Goal: Task Accomplishment & Management: Manage account settings

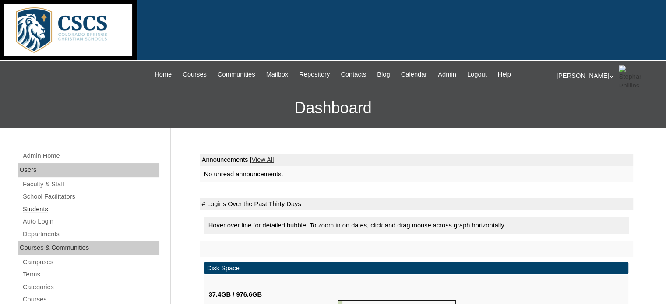
click at [42, 204] on link "Students" at bounding box center [90, 209] width 137 height 11
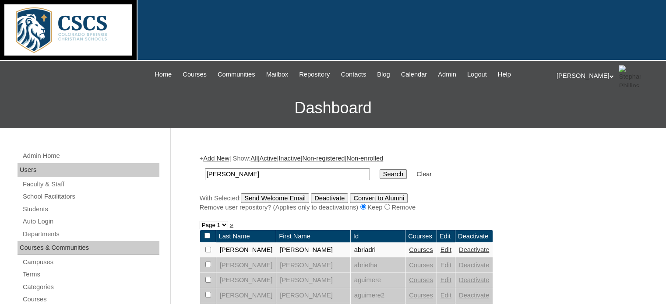
type input "[PERSON_NAME]"
click at [379, 169] on input "Search" at bounding box center [392, 174] width 27 height 10
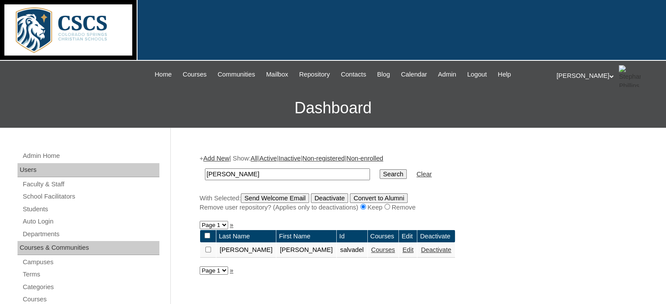
click at [208, 249] on input "checkbox" at bounding box center [208, 250] width 6 height 6
checkbox input "true"
click at [295, 196] on input "Send Welcome Email" at bounding box center [275, 198] width 68 height 10
